Goal: Task Accomplishment & Management: Use online tool/utility

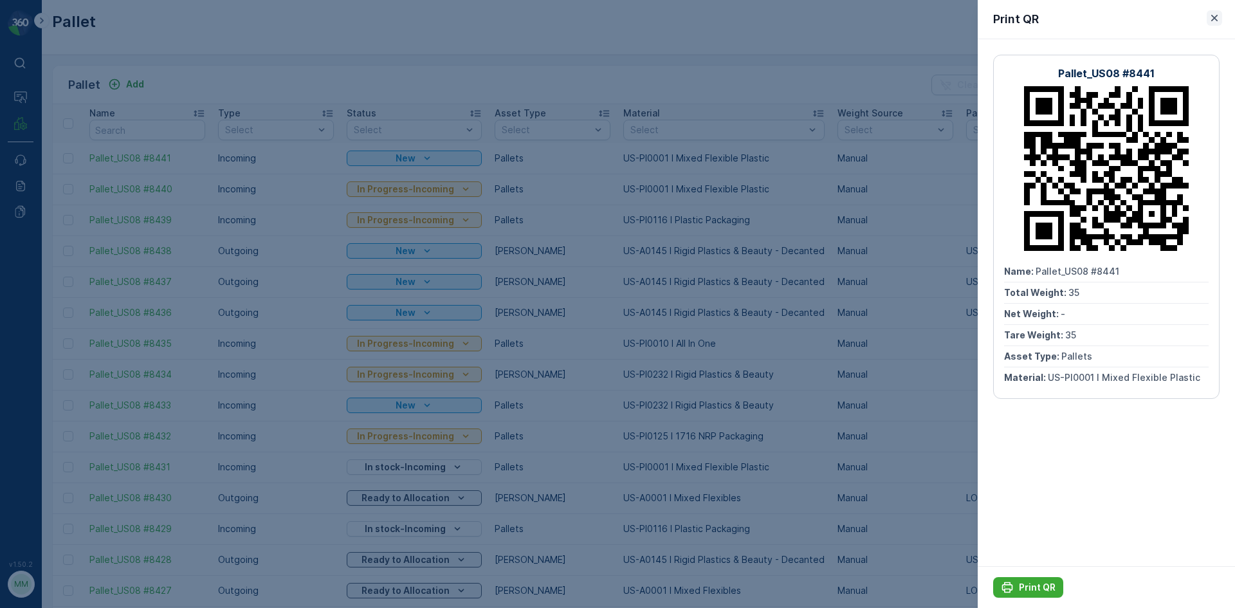
click at [1215, 19] on icon "button" at bounding box center [1214, 18] width 6 height 6
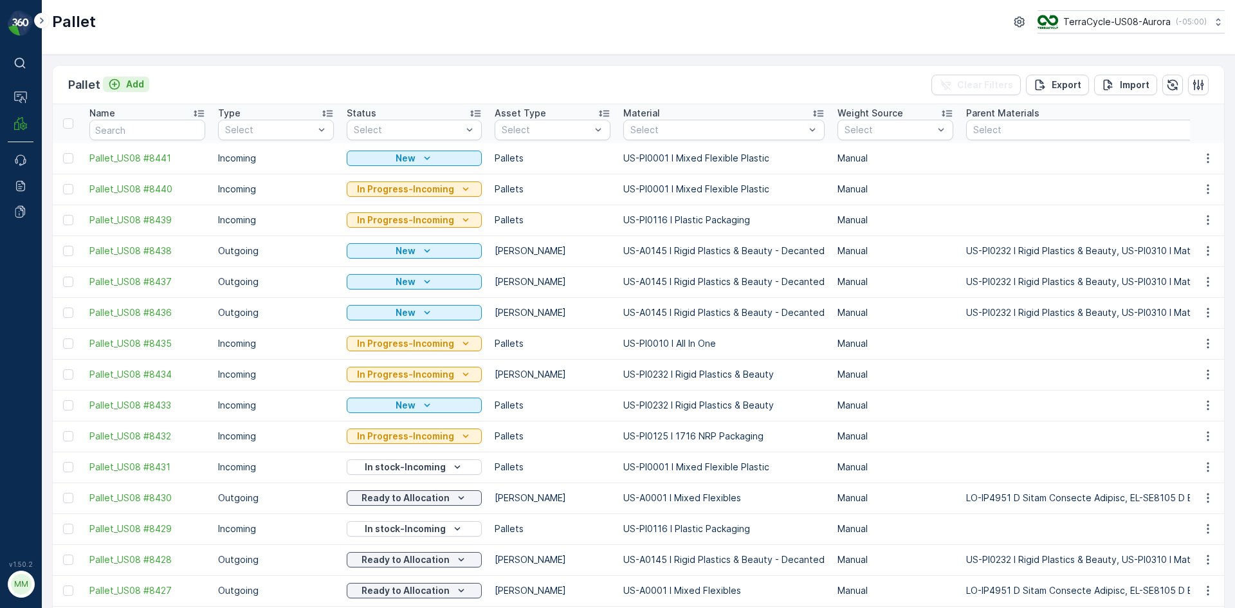
click at [136, 80] on p "Add" at bounding box center [135, 84] width 18 height 13
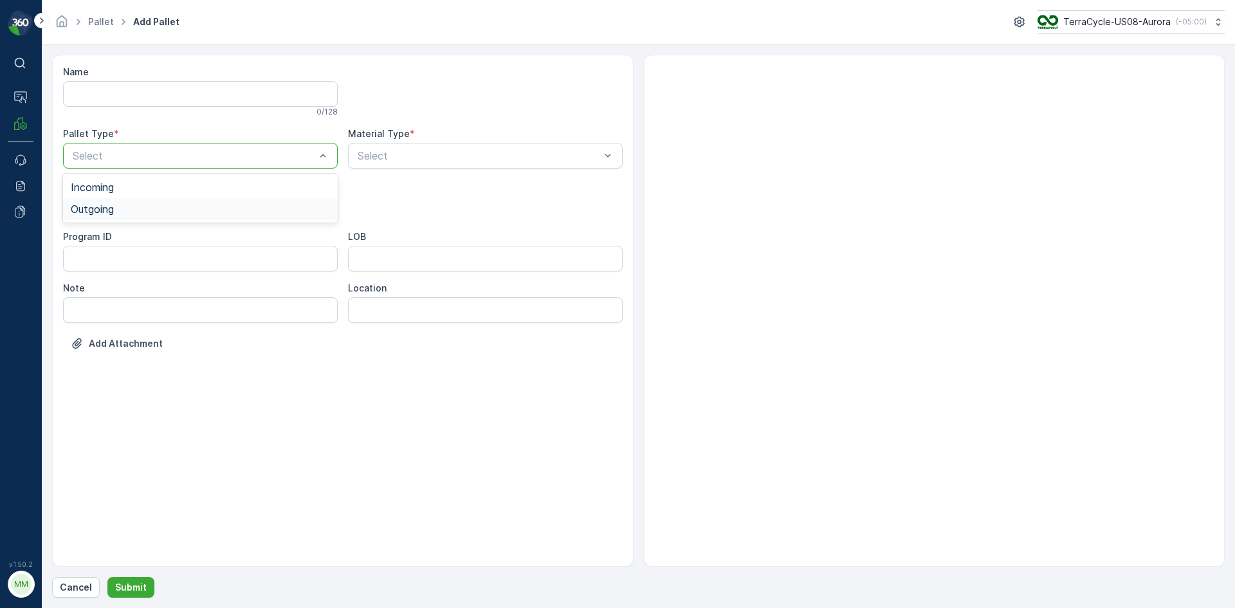
click at [165, 212] on div "Outgoing" at bounding box center [200, 209] width 259 height 12
drag, startPoint x: 153, startPoint y: 240, endPoint x: 142, endPoint y: 260, distance: 23.1
click at [142, 260] on div "[PERSON_NAME] Pallets Bigbag Barrel FD Pallet" at bounding box center [200, 293] width 275 height 136
click at [142, 260] on div "[PERSON_NAME]" at bounding box center [200, 261] width 259 height 12
click at [710, 85] on div at bounding box center [934, 311] width 581 height 512
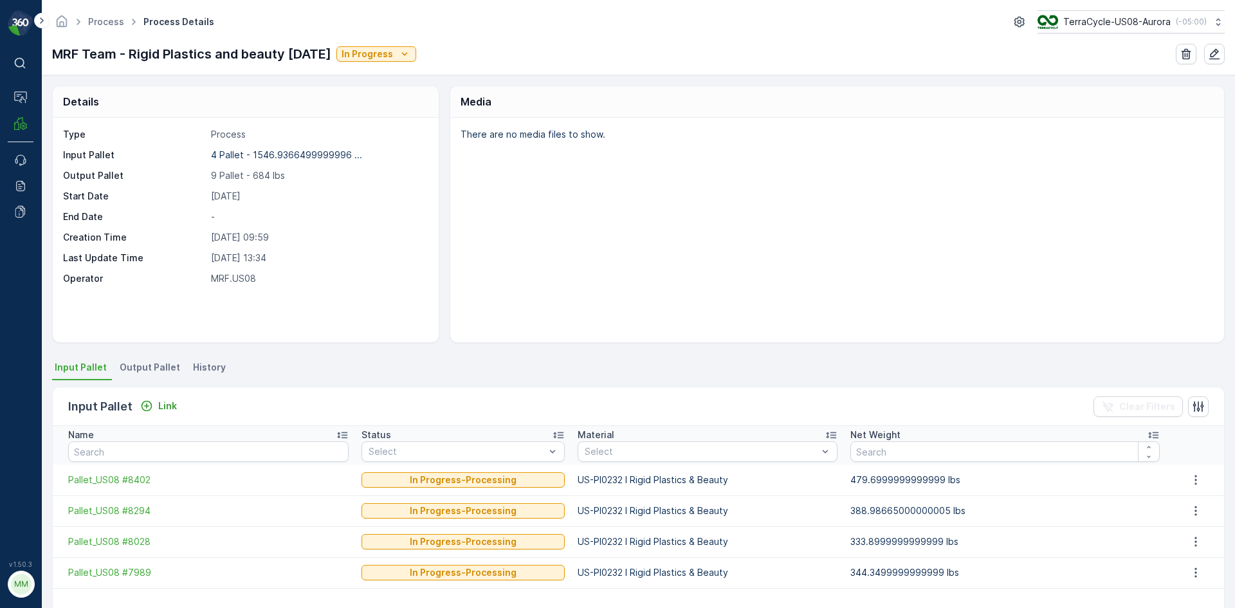
click at [144, 375] on li "Output Pallet" at bounding box center [151, 369] width 68 height 22
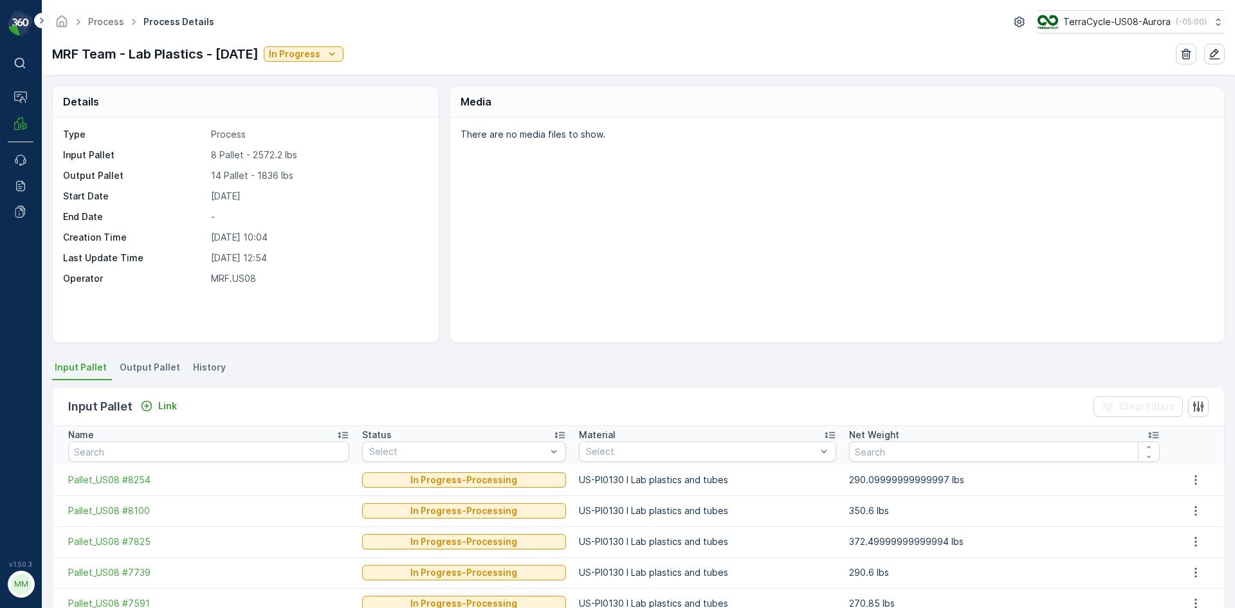
click at [152, 365] on span "Output Pallet" at bounding box center [150, 367] width 60 height 13
click at [152, 380] on div "Input Pallet Link Clear Filters Name Status Select Material Select Net Weight P…" at bounding box center [638, 598] width 1173 height 437
click at [158, 366] on span "Output Pallet" at bounding box center [150, 367] width 60 height 13
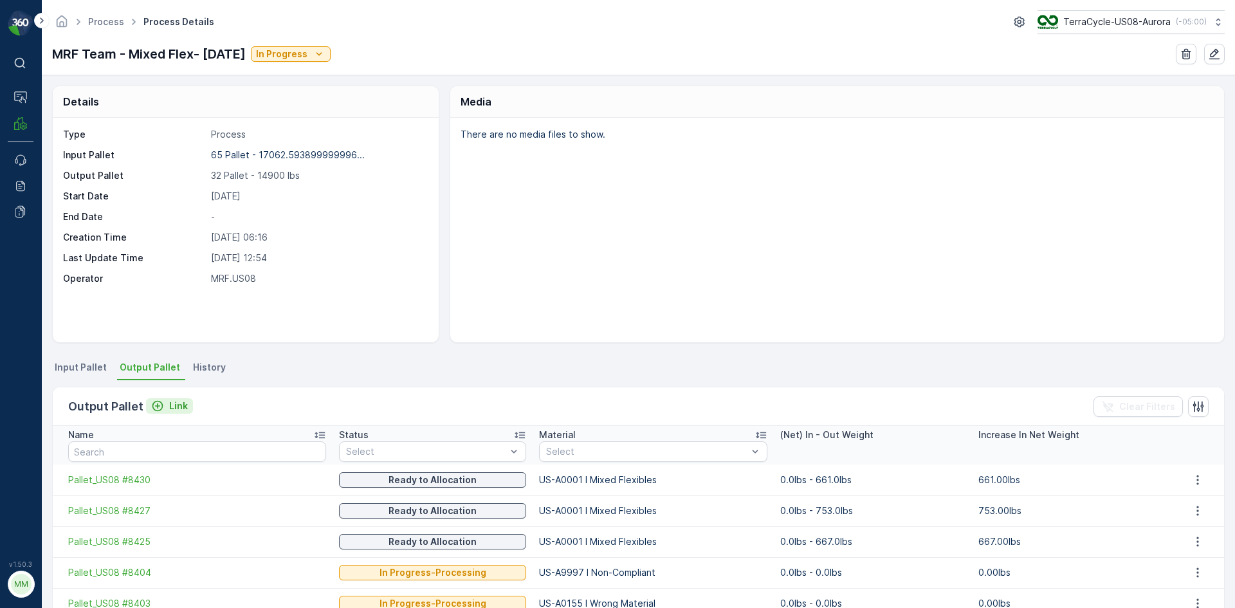
click at [174, 405] on p "Link" at bounding box center [178, 405] width 19 height 13
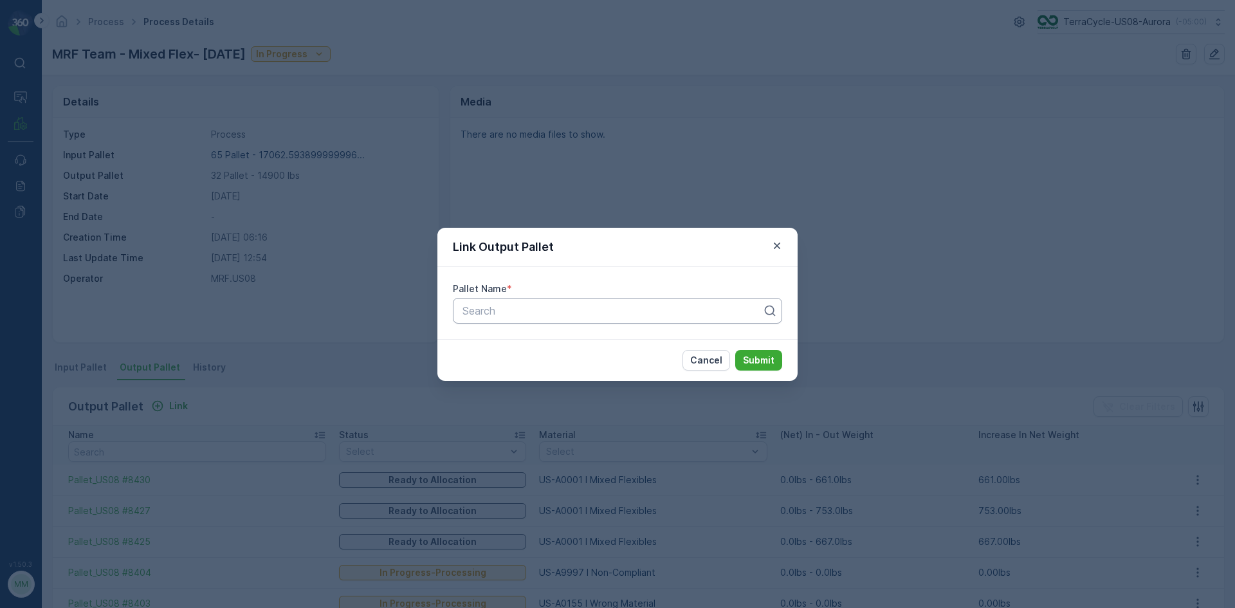
click at [550, 312] on div at bounding box center [612, 311] width 302 height 12
type input "8442"
click at [735, 350] on button "Submit" at bounding box center [758, 360] width 47 height 21
